Goal: Task Accomplishment & Management: Use online tool/utility

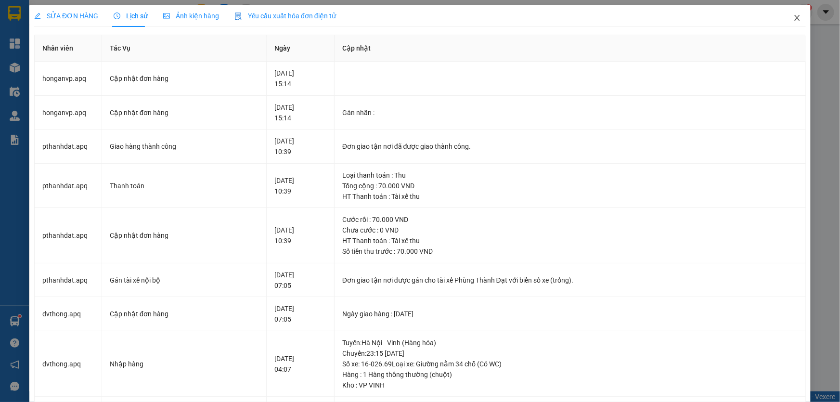
click at [794, 19] on icon "close" at bounding box center [798, 18] width 8 height 8
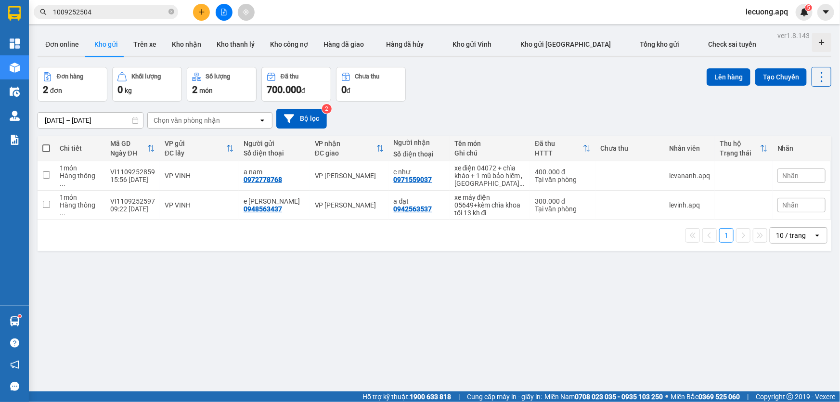
scroll to position [43, 0]
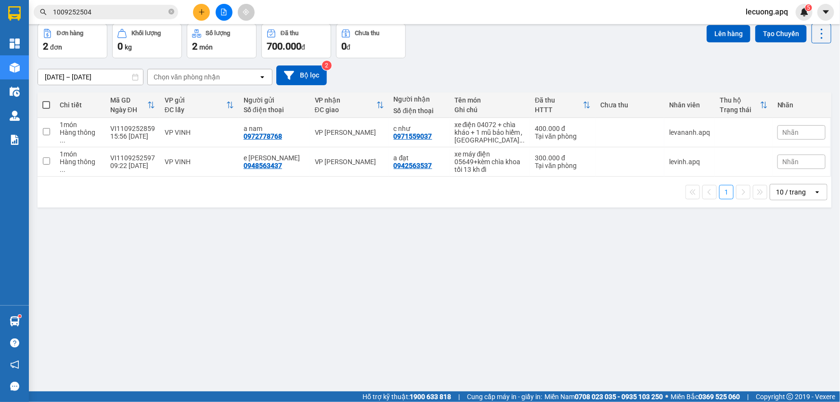
click at [754, 11] on span "lecuong.apq" at bounding box center [767, 12] width 58 height 12
click at [765, 29] on span "Đăng xuất" at bounding box center [773, 30] width 40 height 11
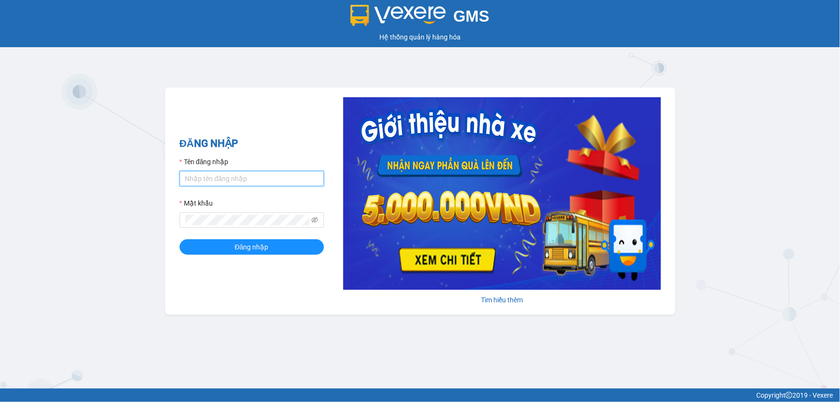
click at [224, 177] on input "Tên đăng nhập" at bounding box center [252, 178] width 144 height 15
type input "dvthong.apq"
click at [180, 239] on button "Đăng nhập" at bounding box center [252, 246] width 144 height 15
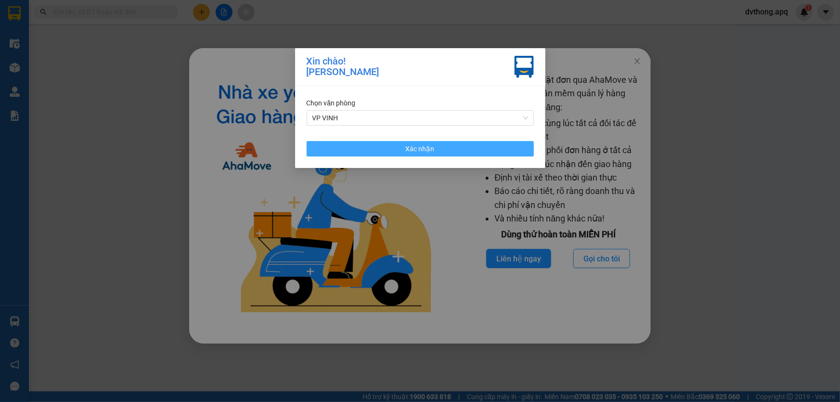
click at [440, 153] on button "Xác nhận" at bounding box center [420, 148] width 227 height 15
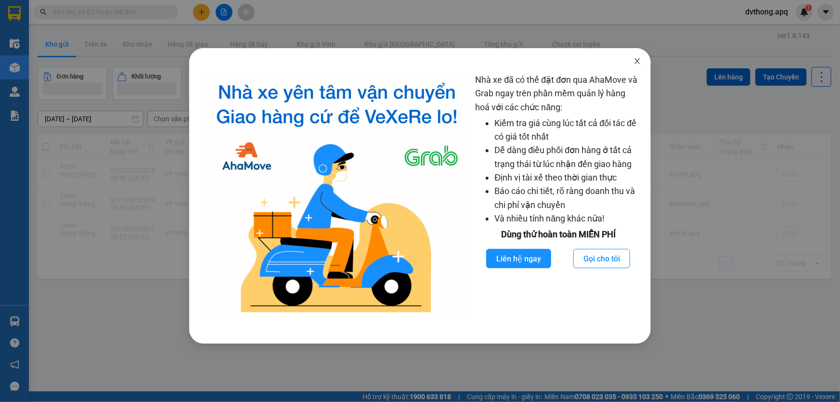
click at [640, 58] on icon "close" at bounding box center [638, 61] width 8 height 8
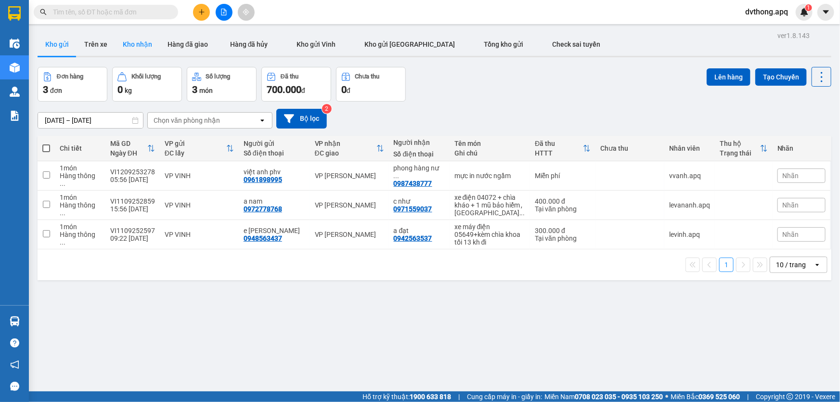
click at [137, 43] on button "Kho nhận" at bounding box center [137, 44] width 45 height 23
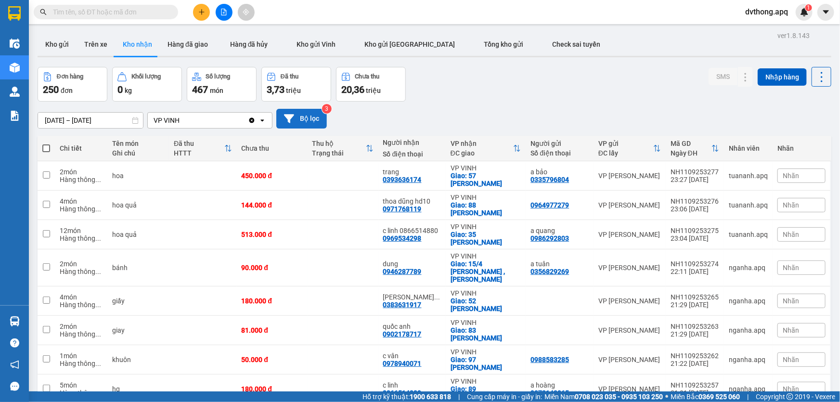
click at [315, 120] on button "Bộ lọc" at bounding box center [301, 119] width 51 height 20
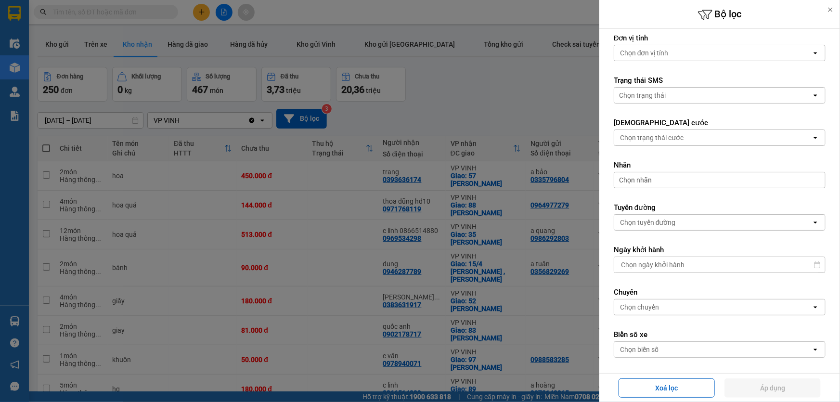
scroll to position [224, 0]
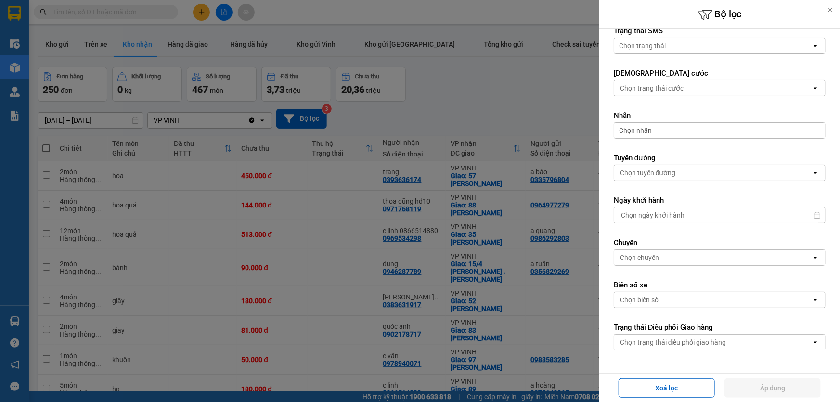
click at [672, 339] on div "Chọn trạng thái điều phối giao hàng" at bounding box center [673, 343] width 106 height 10
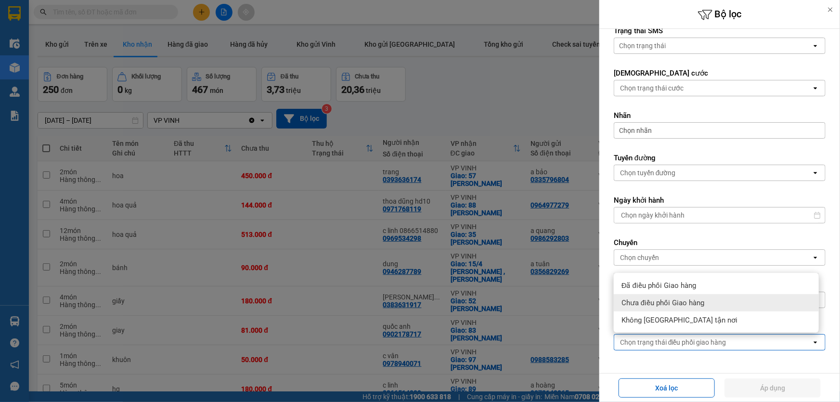
click at [655, 308] on div "Chưa điều phối Giao hàng" at bounding box center [716, 302] width 205 height 17
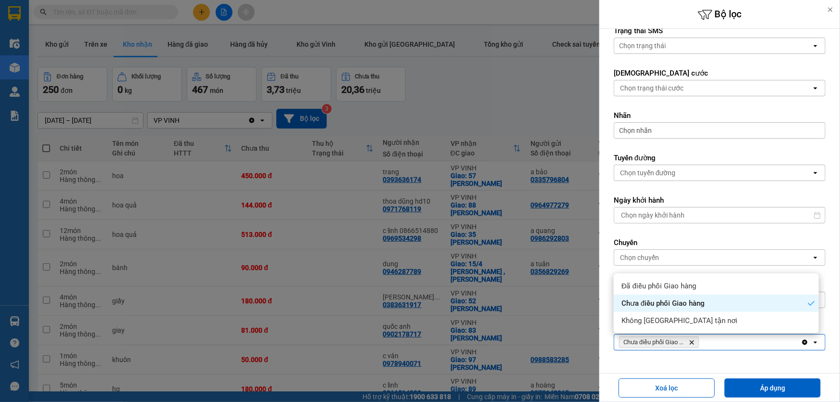
scroll to position [224, 0]
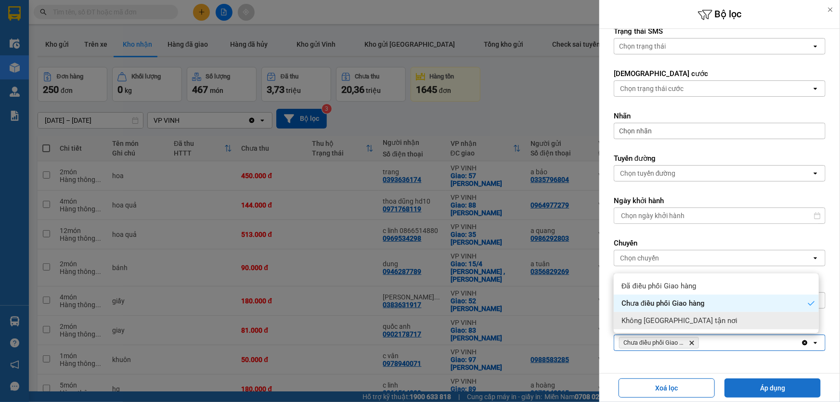
click at [756, 393] on button "Áp dụng" at bounding box center [773, 387] width 96 height 19
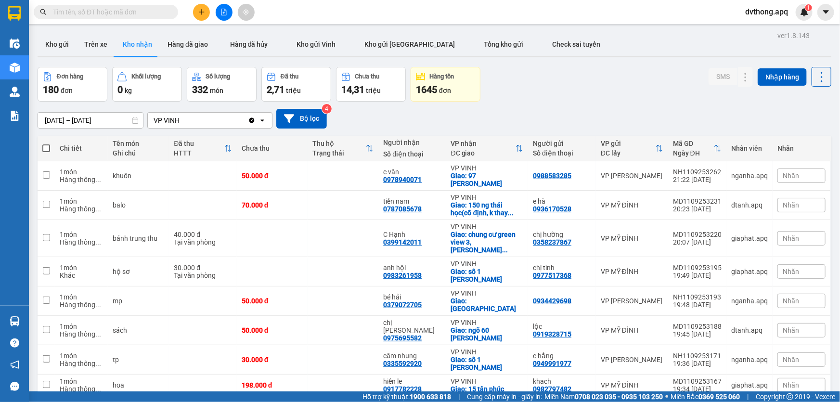
scroll to position [71, 0]
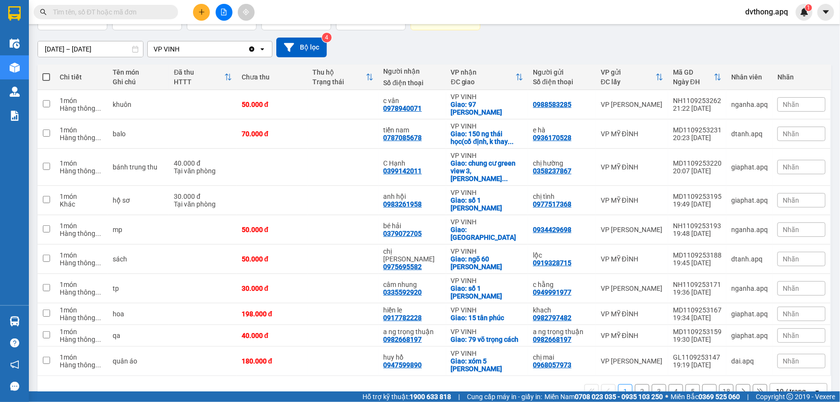
click at [783, 387] on div "10 / trang" at bounding box center [791, 392] width 30 height 10
click at [791, 346] on span "100 / trang" at bounding box center [788, 347] width 35 height 10
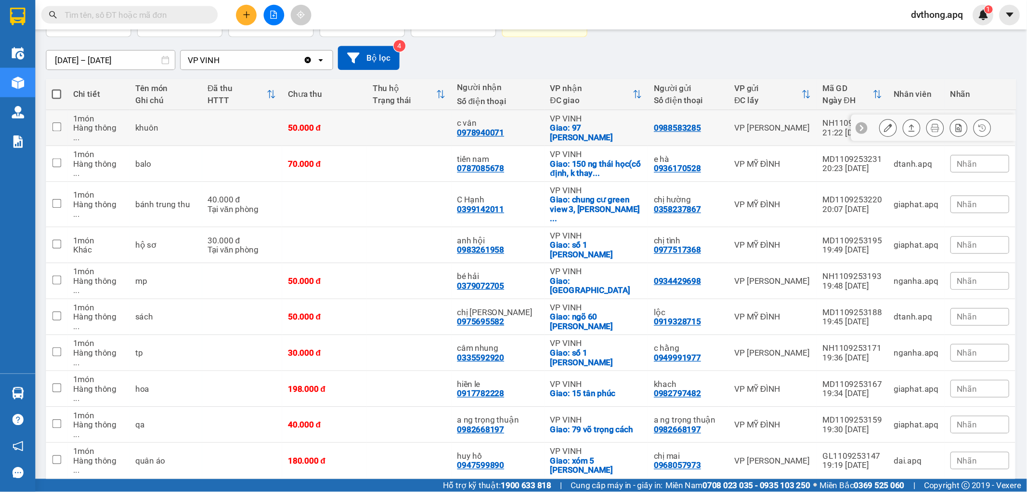
scroll to position [0, 0]
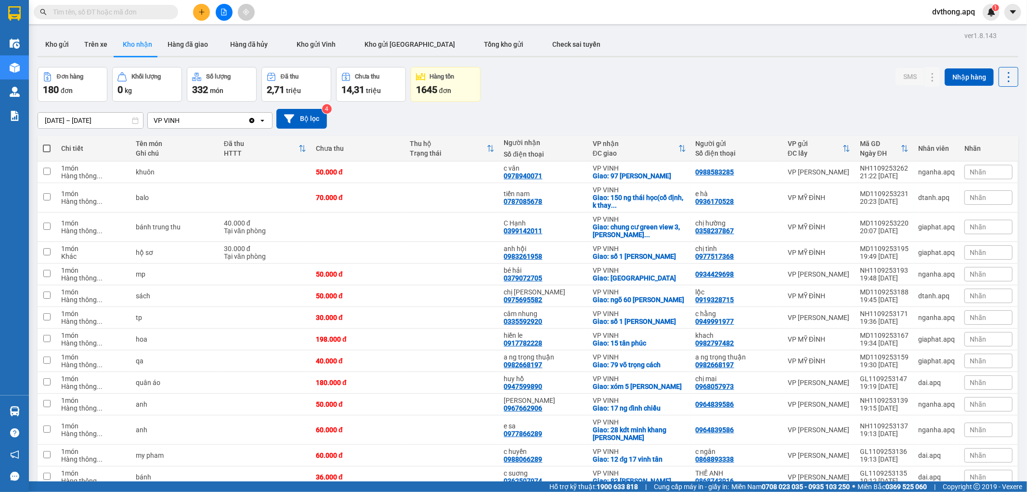
drag, startPoint x: 808, startPoint y: 0, endPoint x: 648, endPoint y: 87, distance: 182.7
click at [648, 87] on div "Đơn hàng 180 đơn Khối lượng 0 kg Số lượng 332 món Đã thu 2,71 triệu Chưa thu 14…" at bounding box center [528, 84] width 981 height 35
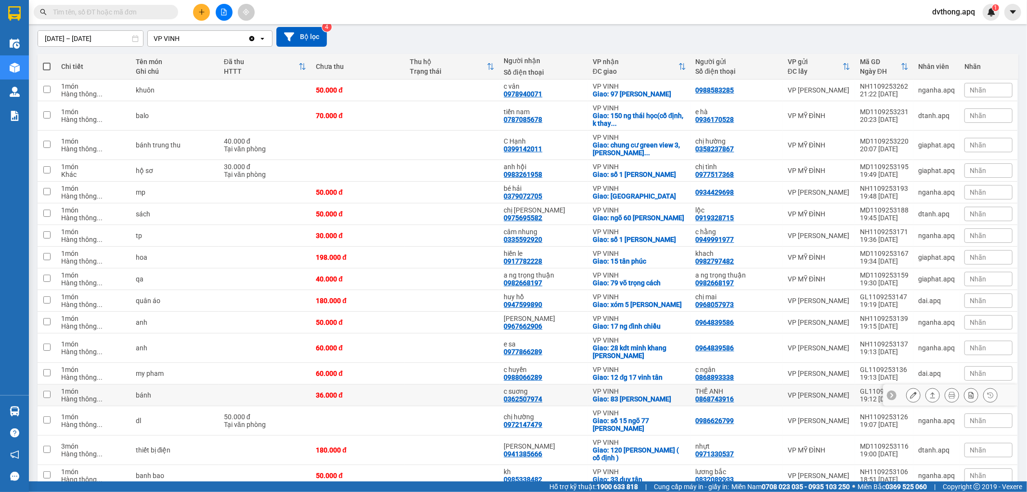
scroll to position [28, 0]
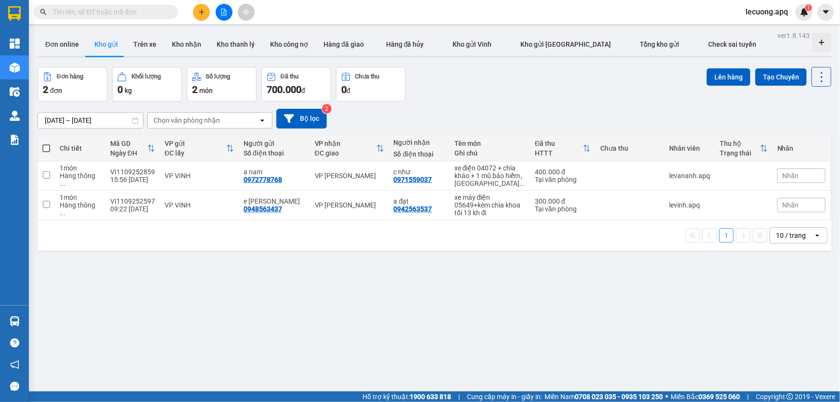
click at [756, 12] on span "lecuong.apq" at bounding box center [767, 12] width 58 height 12
click at [772, 32] on span "Đăng xuất" at bounding box center [773, 30] width 40 height 11
